Goal: Answer question/provide support: Share knowledge or assist other users

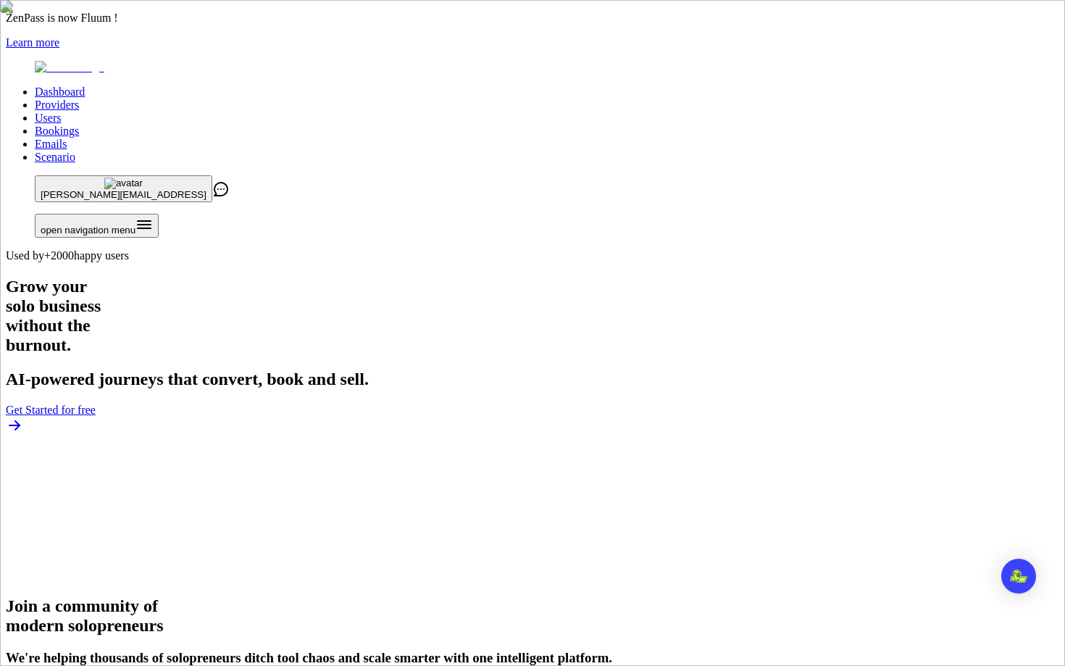
click at [61, 112] on link "Users" at bounding box center [48, 118] width 26 height 12
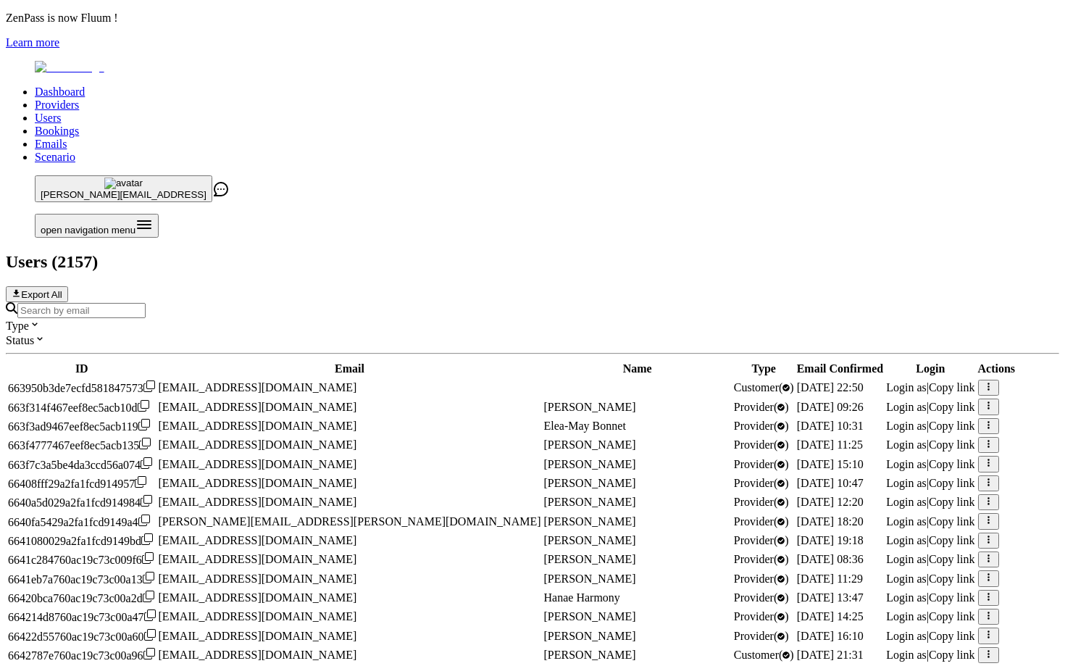
click at [317, 302] on div "Type Status ID Email Name Type Email Confirmed Login Actions 663950b3de7ecfd581…" at bounding box center [533, 628] width 1054 height 652
click at [146, 303] on input "Search by email" at bounding box center [81, 310] width 128 height 15
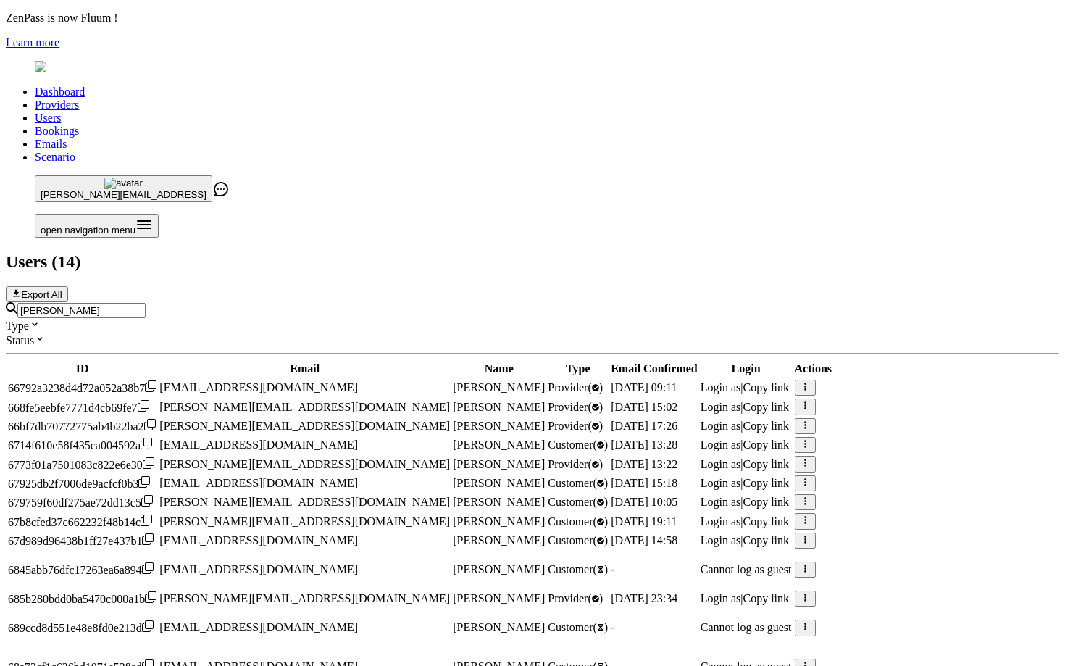
scroll to position [274, 0]
type input "[PERSON_NAME]"
click at [741, 592] on span "Login as" at bounding box center [721, 598] width 41 height 12
click at [146, 303] on input "[PERSON_NAME]" at bounding box center [81, 310] width 128 height 15
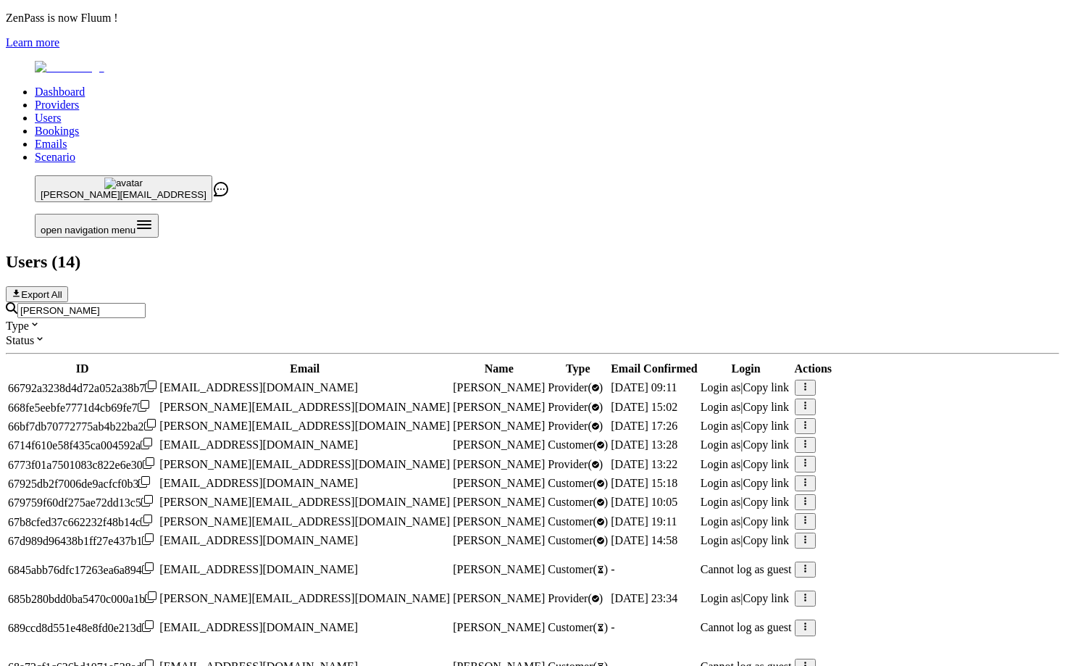
click at [146, 303] on input "[PERSON_NAME]" at bounding box center [81, 310] width 128 height 15
